Goal: Information Seeking & Learning: Compare options

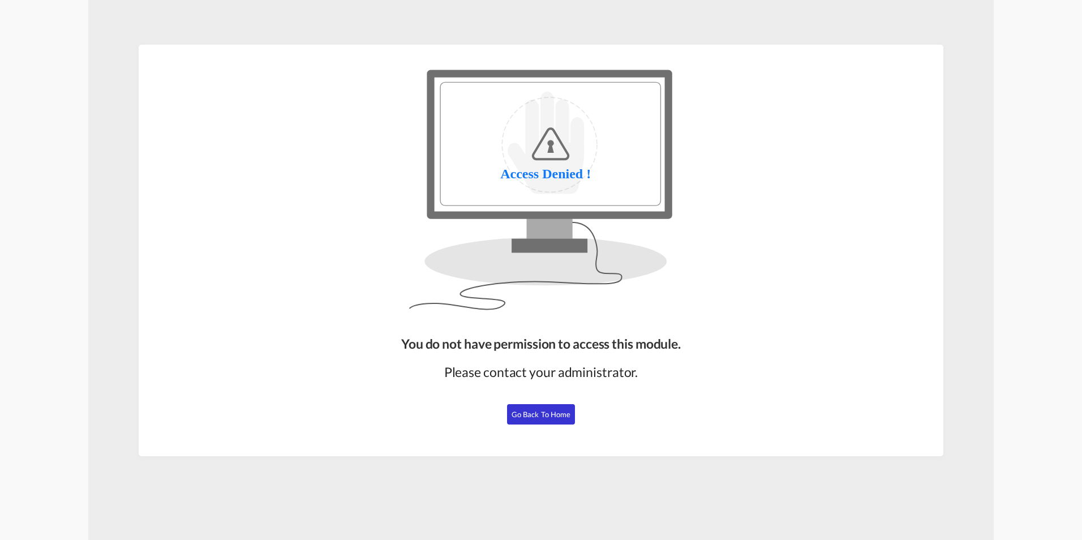
click at [545, 414] on span "Go Back to Home" at bounding box center [540, 414] width 59 height 9
